Goal: Task Accomplishment & Management: Manage account settings

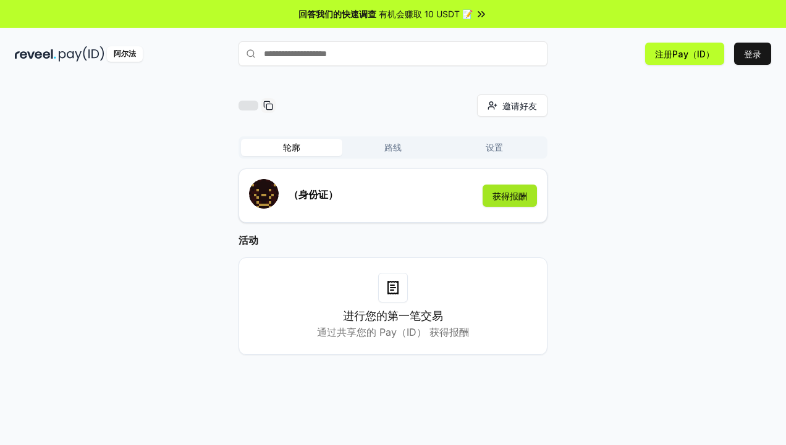
click at [516, 196] on button "获得报酬" at bounding box center [509, 196] width 54 height 22
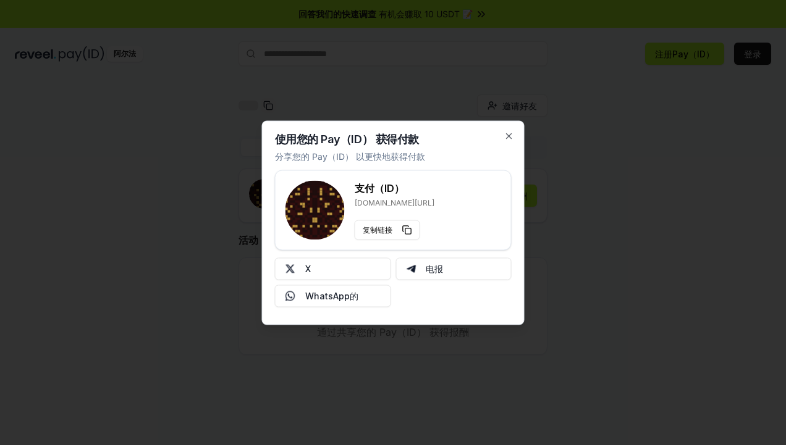
click at [516, 136] on div "使用您的 Pay（ID） 获得付款 分享您的 Pay（ID） 以更快地获得付款 支付（ID） [DOMAIN_NAME][URL] 复制链接 X 电报 Wha…" at bounding box center [393, 222] width 262 height 204
drag, startPoint x: 521, startPoint y: 133, endPoint x: 506, endPoint y: 132, distance: 14.9
click at [519, 133] on div "使用您的 Pay（ID） 获得付款 分享您的 Pay（ID） 以更快地获得付款 支付（ID） [DOMAIN_NAME][URL] 复制链接 X 电报 Wha…" at bounding box center [393, 222] width 262 height 204
click at [506, 132] on icon "button" at bounding box center [509, 136] width 10 height 10
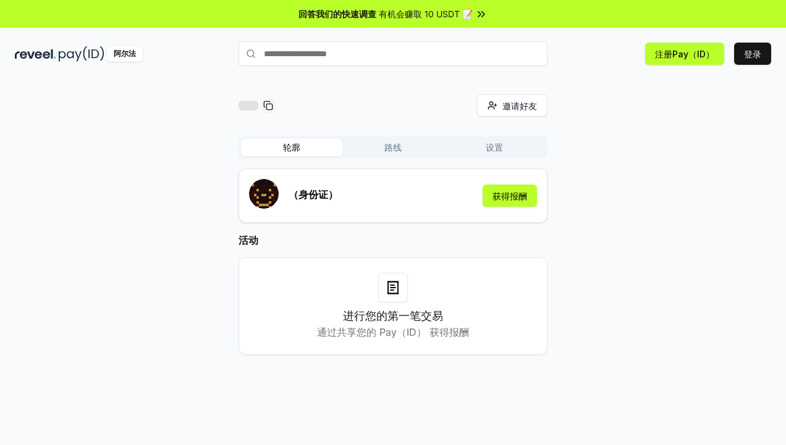
click at [442, 20] on span "有机会赚取 10 USDT 📝" at bounding box center [426, 13] width 94 height 13
click at [502, 198] on button "获得报酬" at bounding box center [509, 196] width 54 height 22
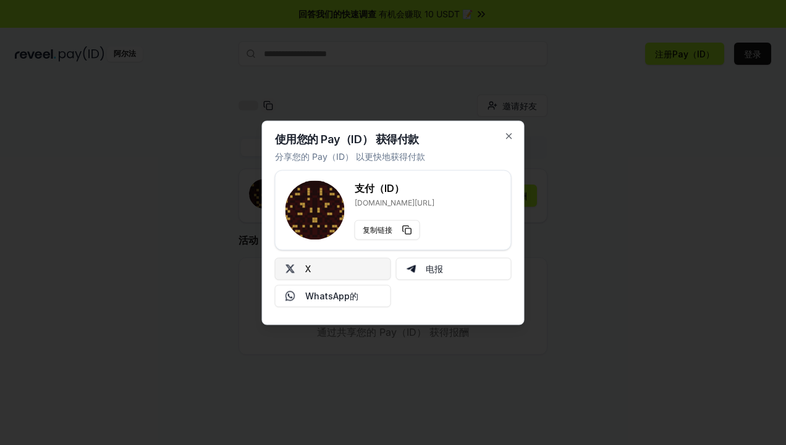
click at [309, 271] on font "X" at bounding box center [308, 268] width 6 height 13
click at [513, 134] on icon "button" at bounding box center [509, 136] width 10 height 10
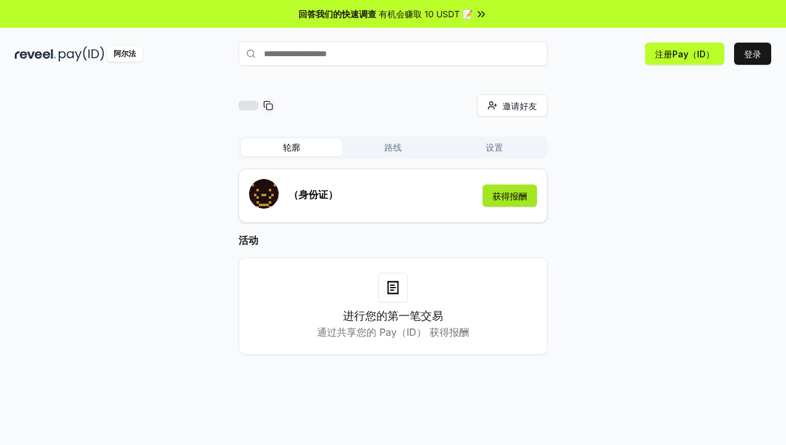
click at [500, 196] on button "获得报酬" at bounding box center [509, 196] width 54 height 22
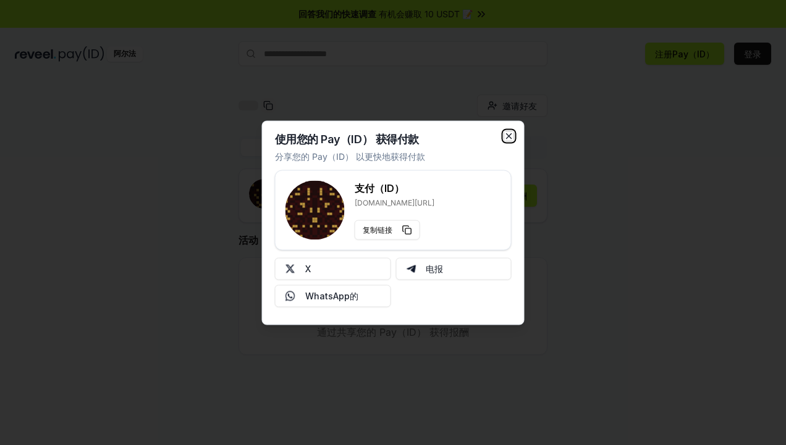
click at [513, 136] on icon "button" at bounding box center [509, 136] width 10 height 10
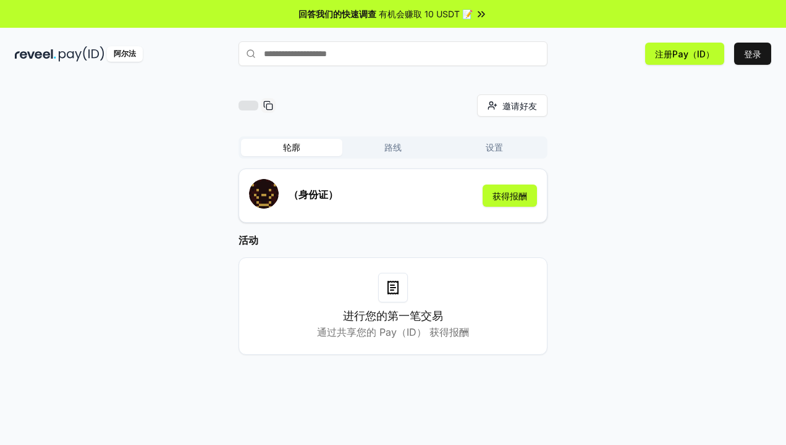
click at [392, 148] on button "路线" at bounding box center [392, 147] width 101 height 17
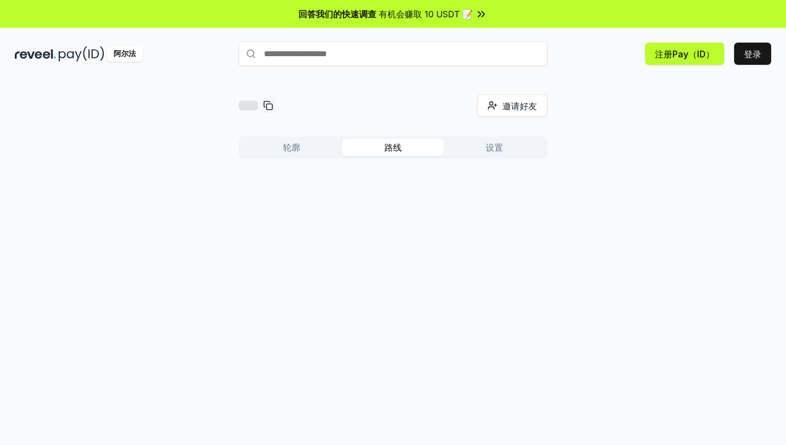
click at [477, 148] on button "设置" at bounding box center [493, 147] width 101 height 17
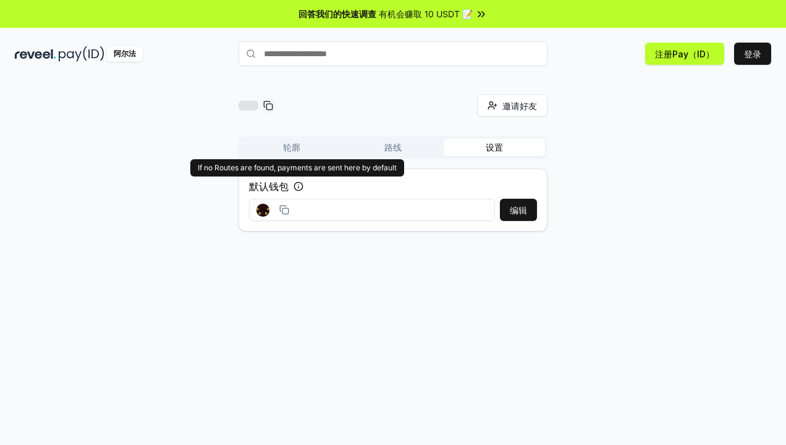
click at [298, 183] on icon at bounding box center [298, 187] width 10 height 10
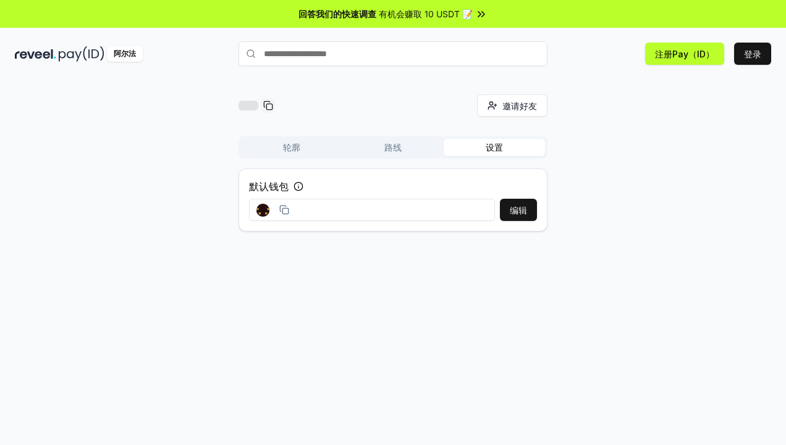
click at [498, 210] on div "编辑" at bounding box center [393, 210] width 288 height 22
click at [510, 201] on button "编辑" at bounding box center [518, 210] width 37 height 22
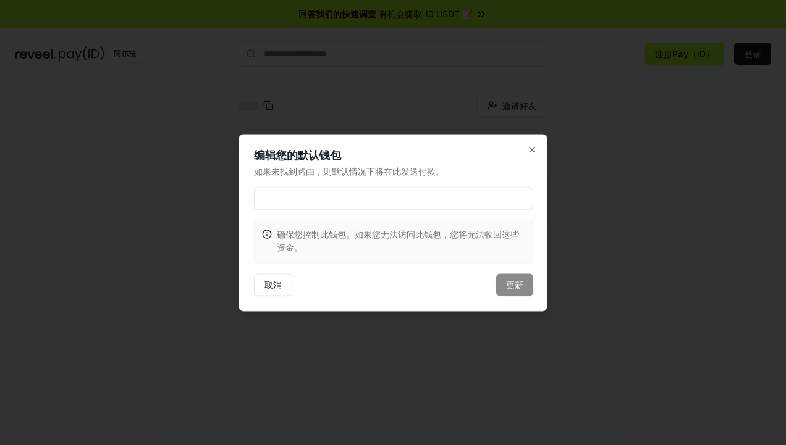
click at [529, 157] on h2 "编辑您的默认钱包" at bounding box center [393, 154] width 279 height 11
click at [535, 152] on icon "button" at bounding box center [532, 150] width 10 height 10
